Goal: Find specific page/section: Find specific page/section

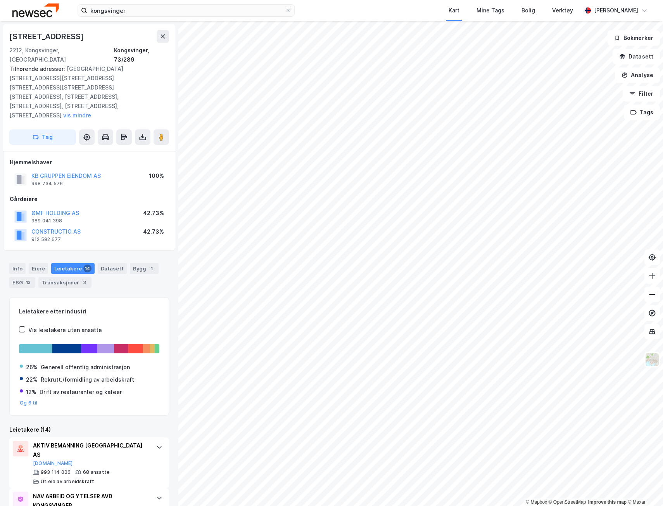
click at [494, 9] on div "Mine Tags" at bounding box center [491, 10] width 28 height 9
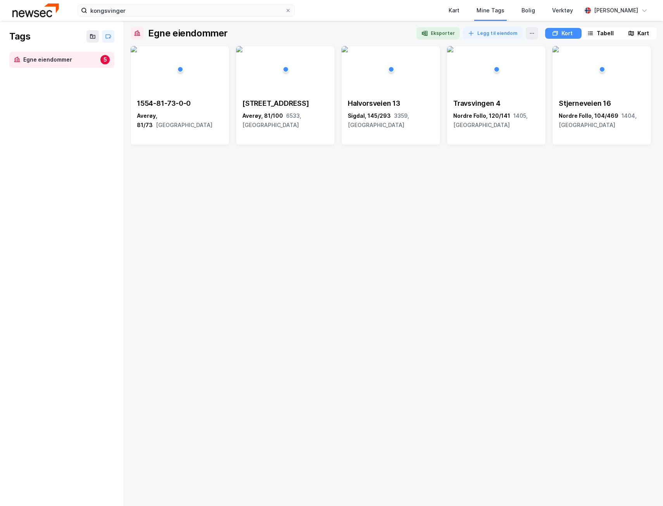
click at [277, 103] on div "[STREET_ADDRESS]" at bounding box center [285, 103] width 86 height 9
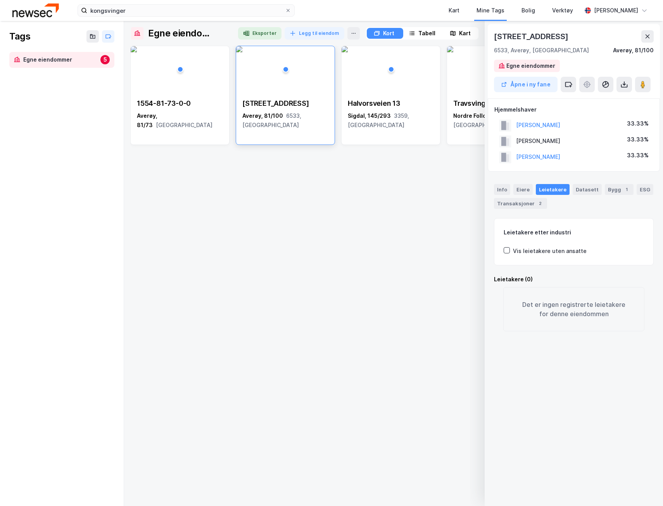
click at [525, 84] on button "Åpne i ny fane" at bounding box center [526, 85] width 64 height 16
